Goal: Information Seeking & Learning: Learn about a topic

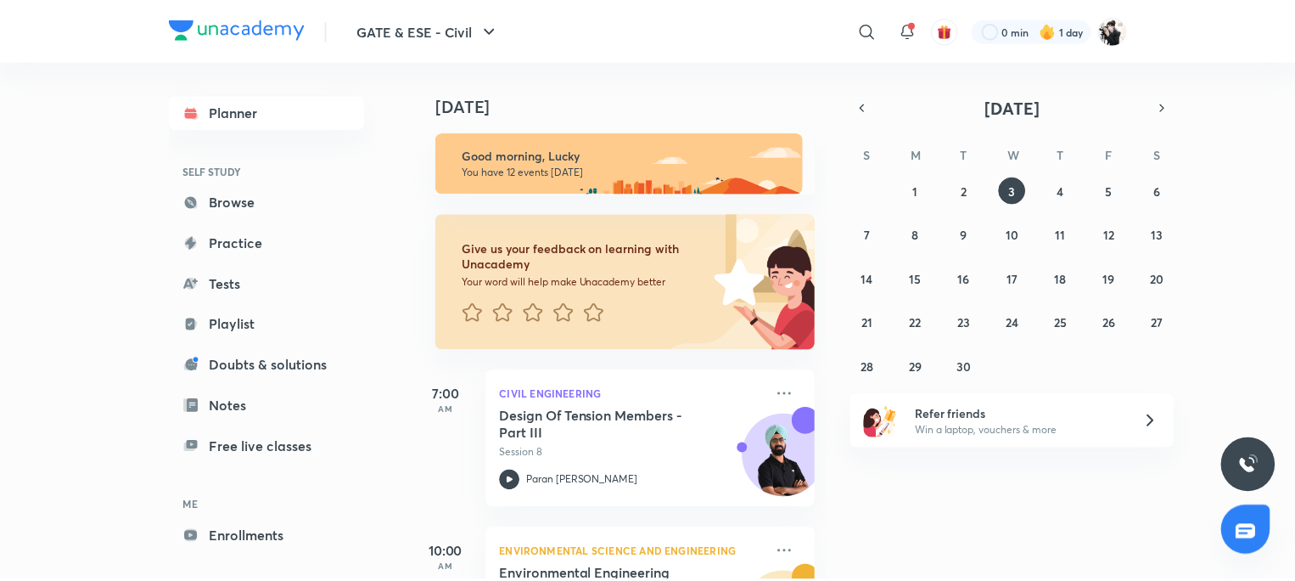
scroll to position [255, 0]
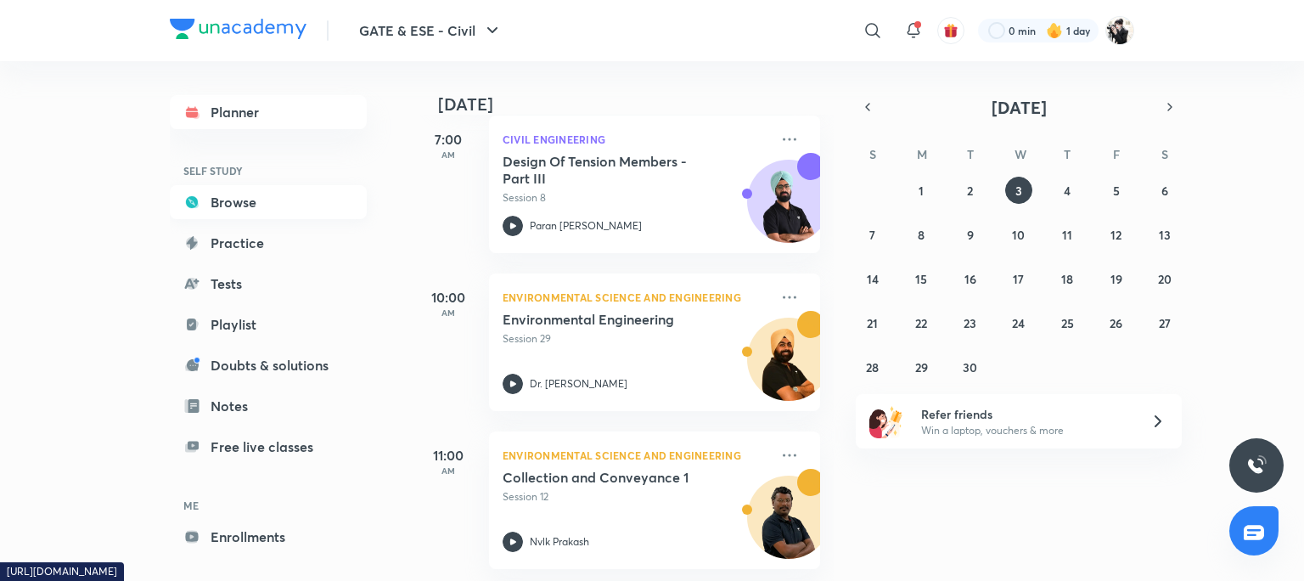
click at [239, 204] on link "Browse" at bounding box center [268, 202] width 197 height 34
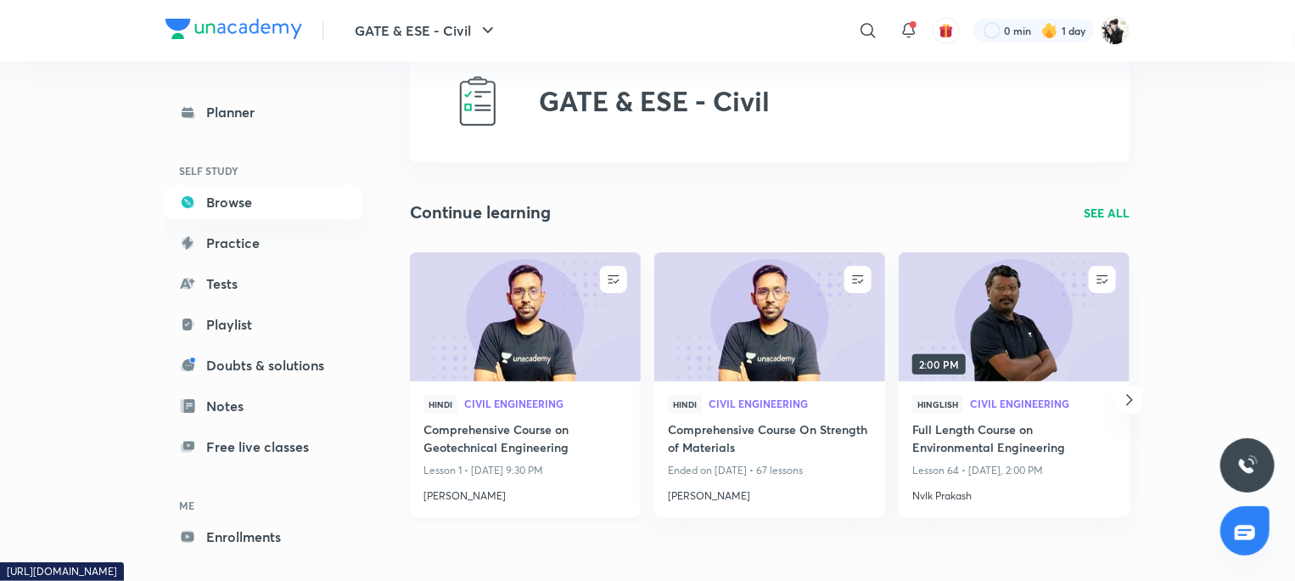
scroll to position [85, 0]
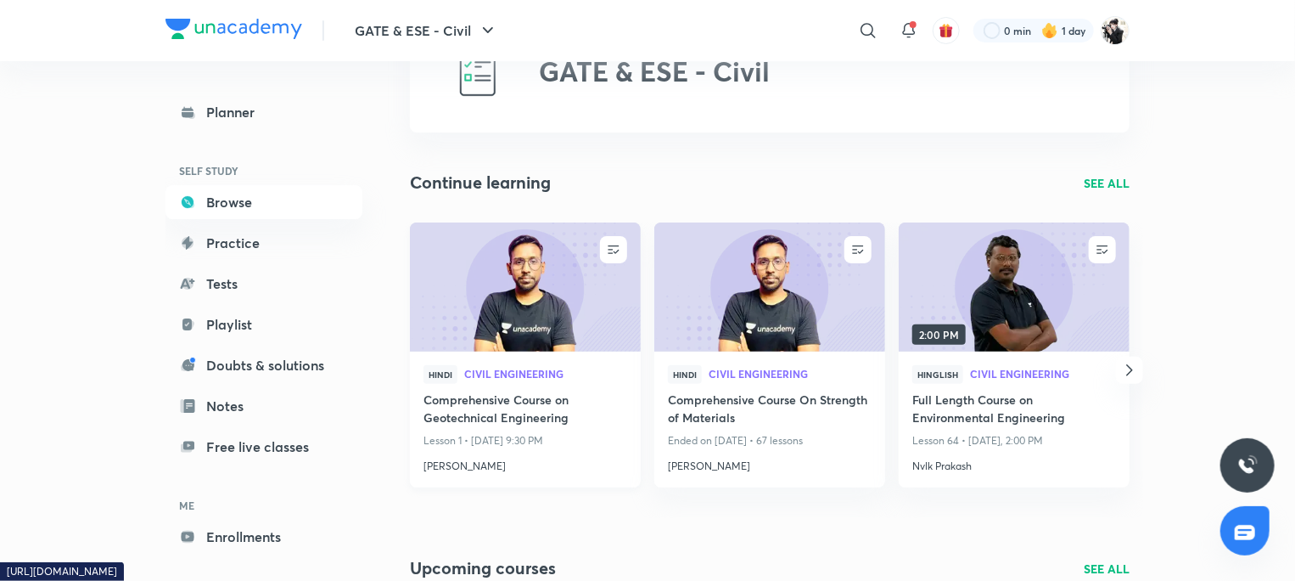
click at [524, 407] on h4 "Comprehensive Course on Geotechnical Engineering" at bounding box center [526, 409] width 204 height 39
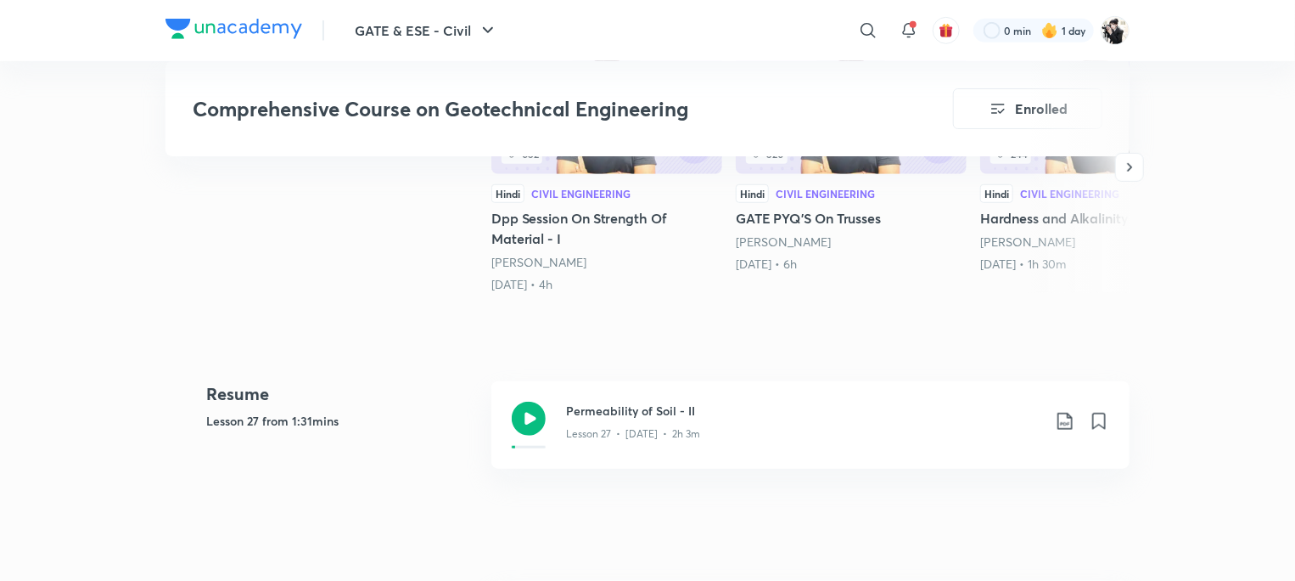
scroll to position [679, 0]
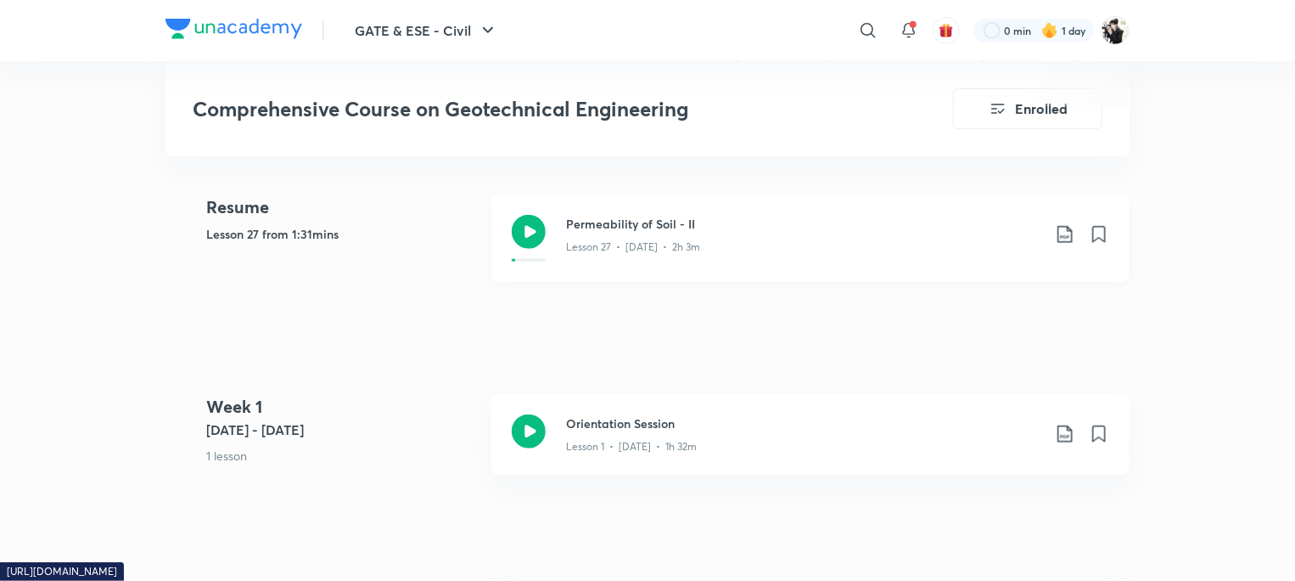
click at [632, 211] on div "Permeability of Soil - II Lesson 27 • [DATE] • 2h 3m" at bounding box center [810, 237] width 638 height 87
